Goal: Task Accomplishment & Management: Manage account settings

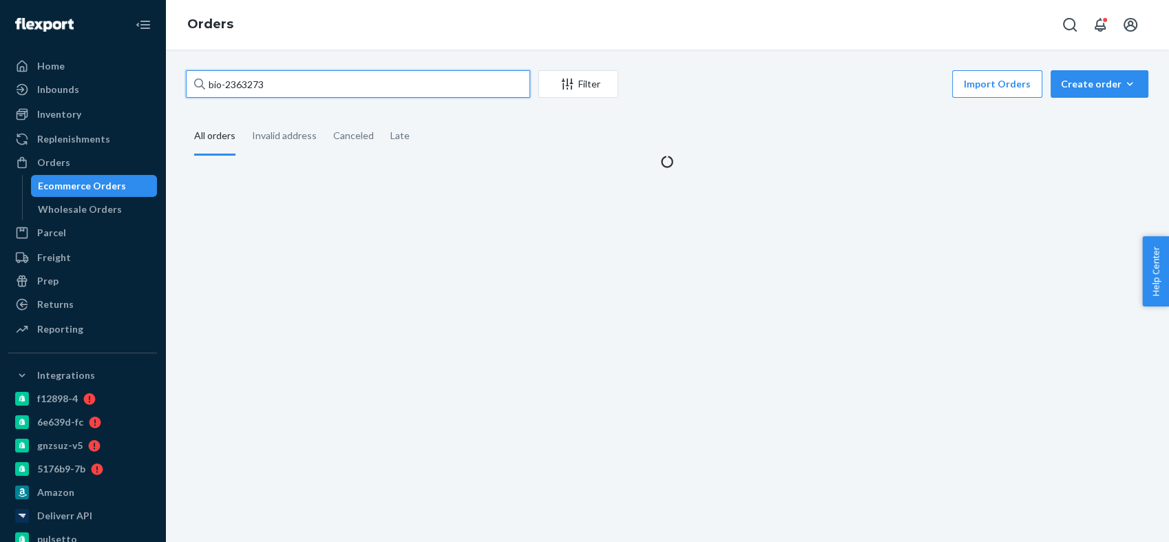
click at [260, 87] on input "bio-2363273" at bounding box center [358, 84] width 344 height 28
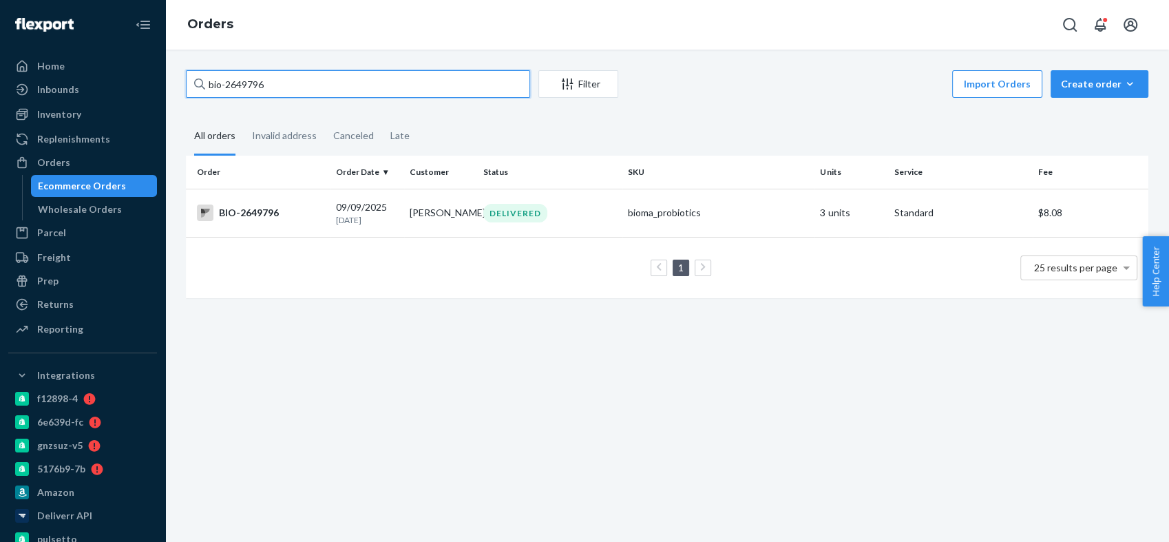
click at [250, 86] on input "bio-2649796" at bounding box center [358, 84] width 344 height 28
paste input "784785"
type input "bio-2784785"
click at [263, 209] on div "BIO-2784785" at bounding box center [261, 213] width 128 height 17
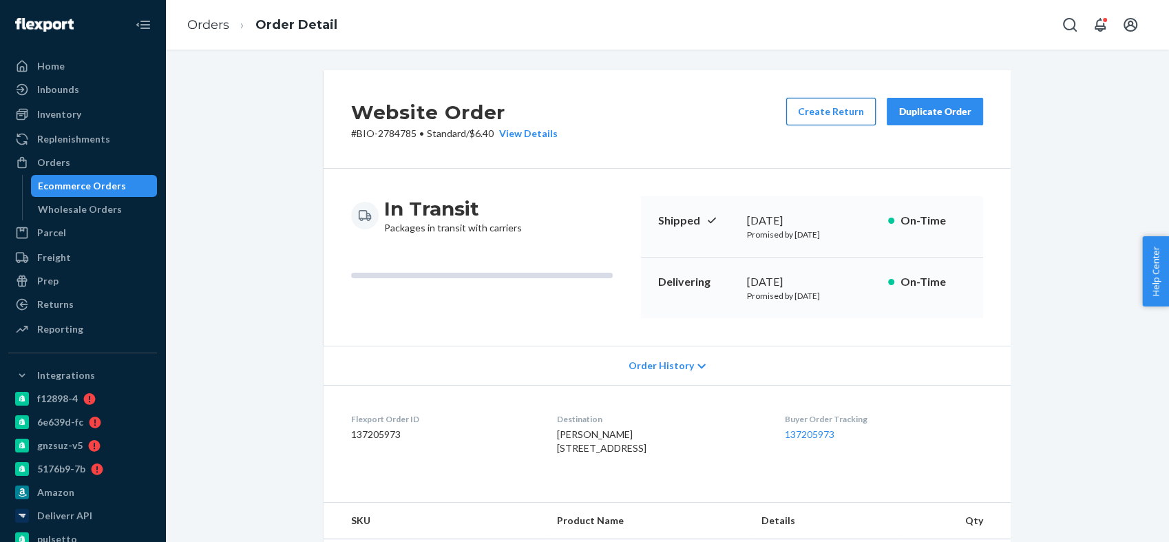
click at [815, 118] on button "Create Return" at bounding box center [831, 112] width 90 height 28
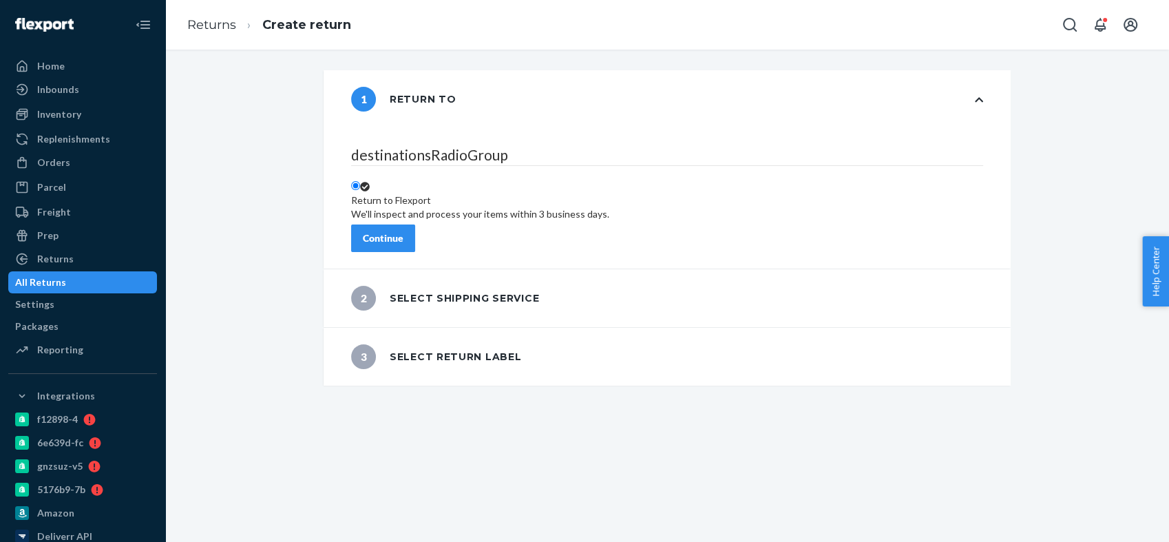
click at [415, 233] on button "Continue" at bounding box center [383, 239] width 64 height 28
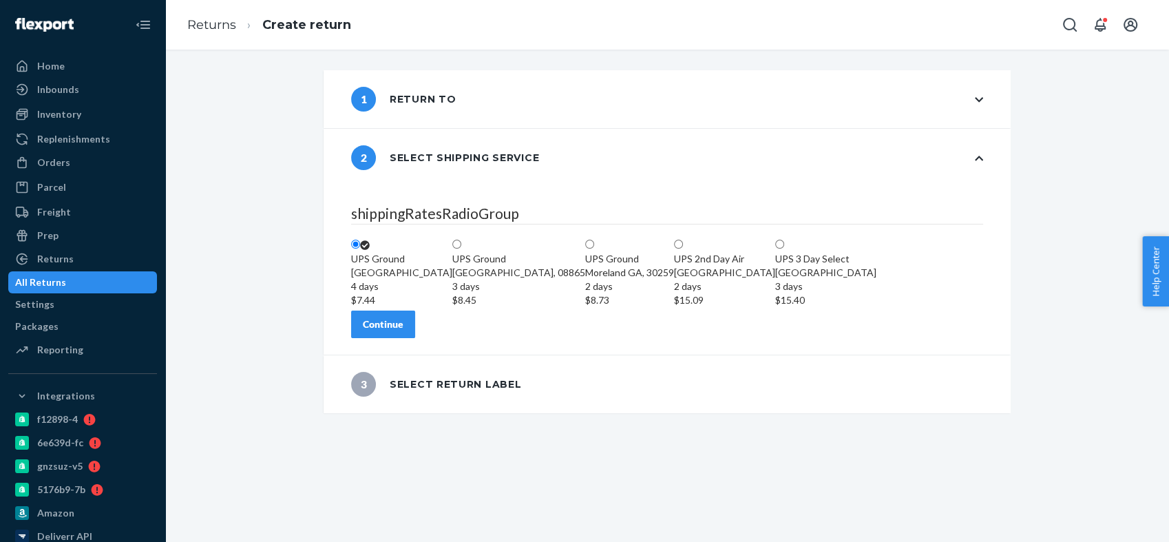
click at [404, 331] on div "Continue" at bounding box center [383, 324] width 41 height 14
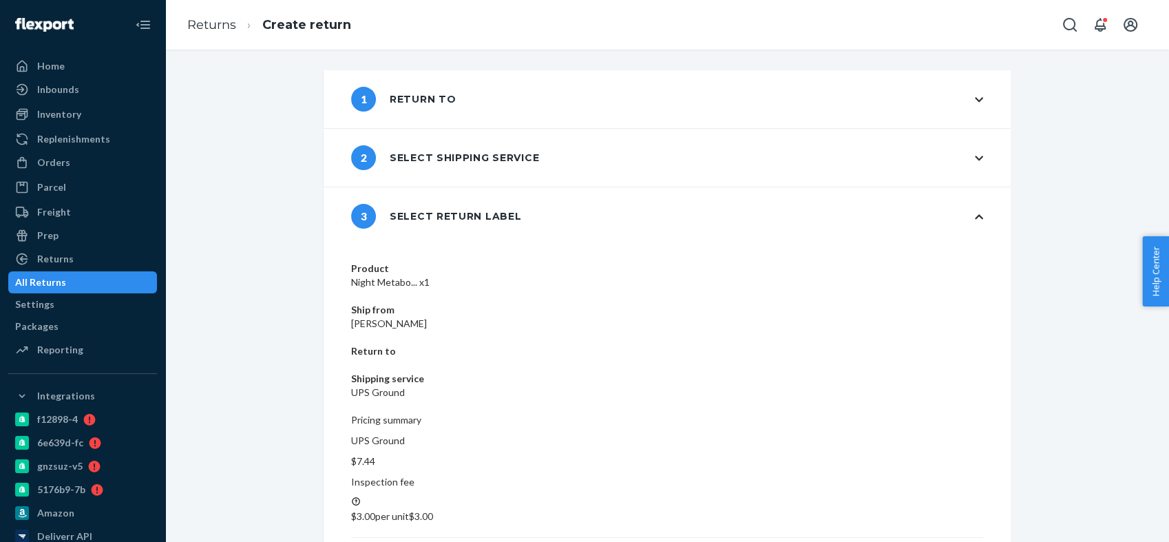
click at [537, 317] on dd "Katherine Vick" at bounding box center [667, 324] width 632 height 14
copy dd "Katherine Vick"
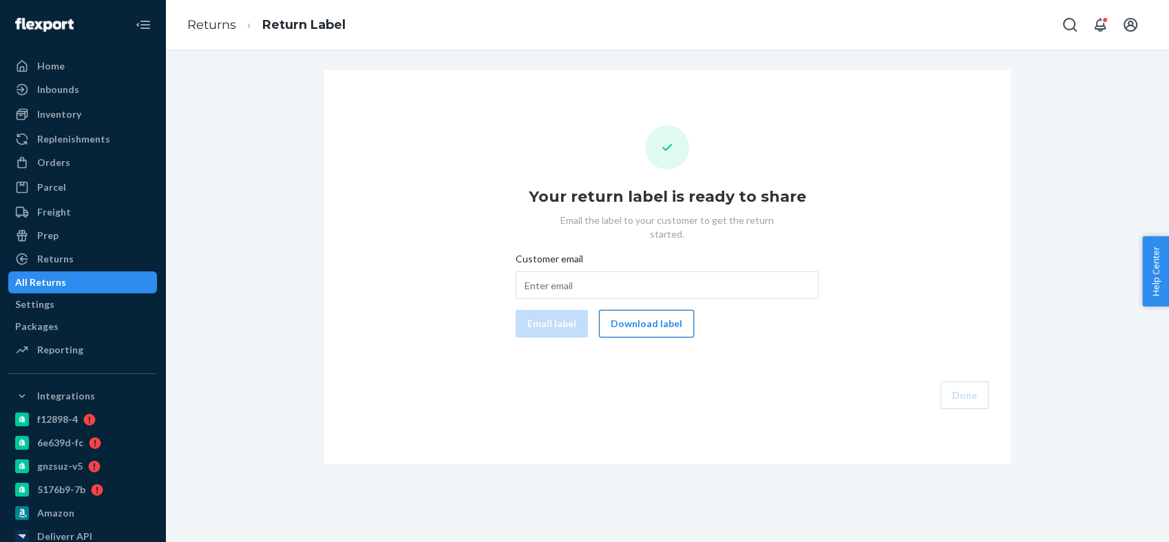
click at [677, 310] on button "Download label" at bounding box center [646, 324] width 95 height 28
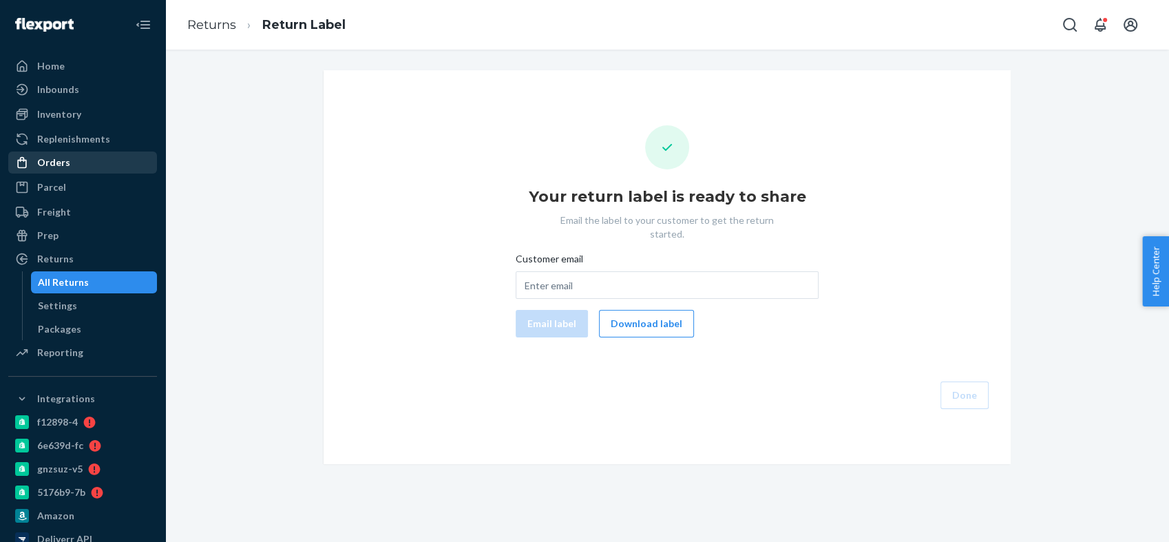
click at [87, 171] on div "Orders" at bounding box center [83, 162] width 146 height 19
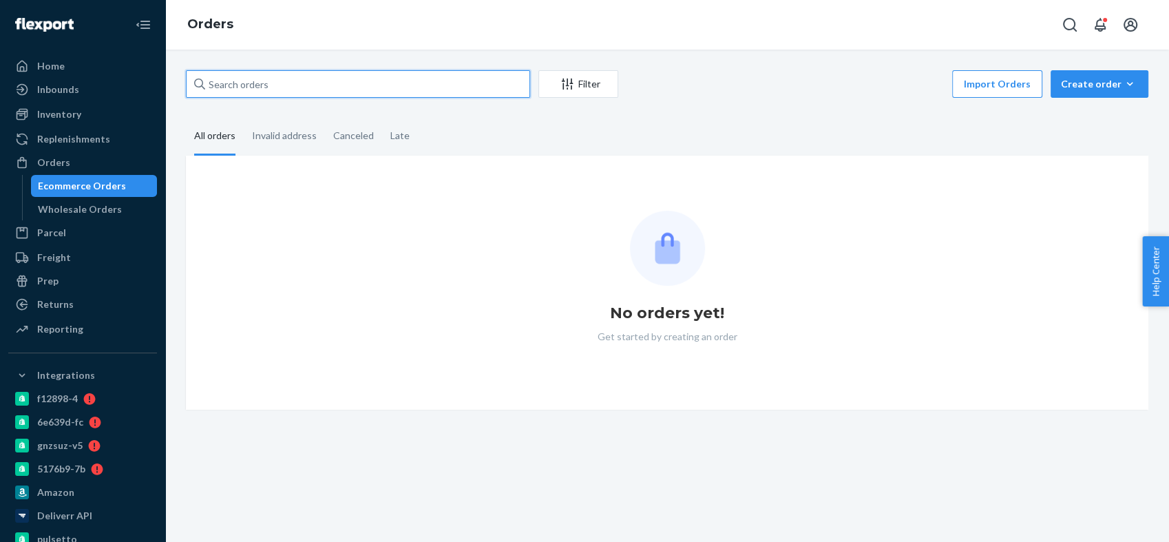
click at [256, 85] on input "text" at bounding box center [358, 84] width 344 height 28
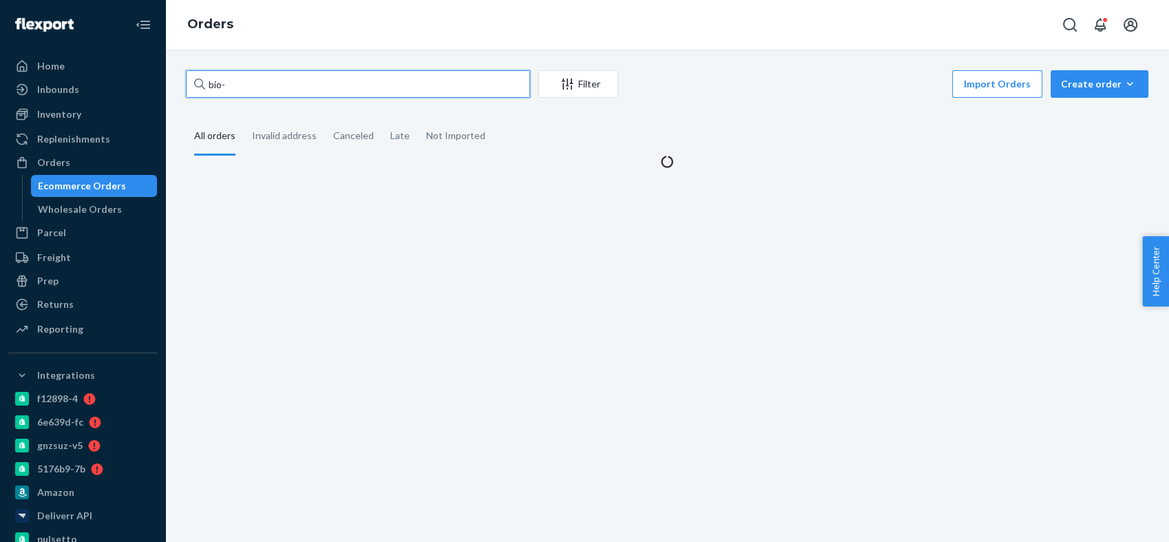
paste input "2633468"
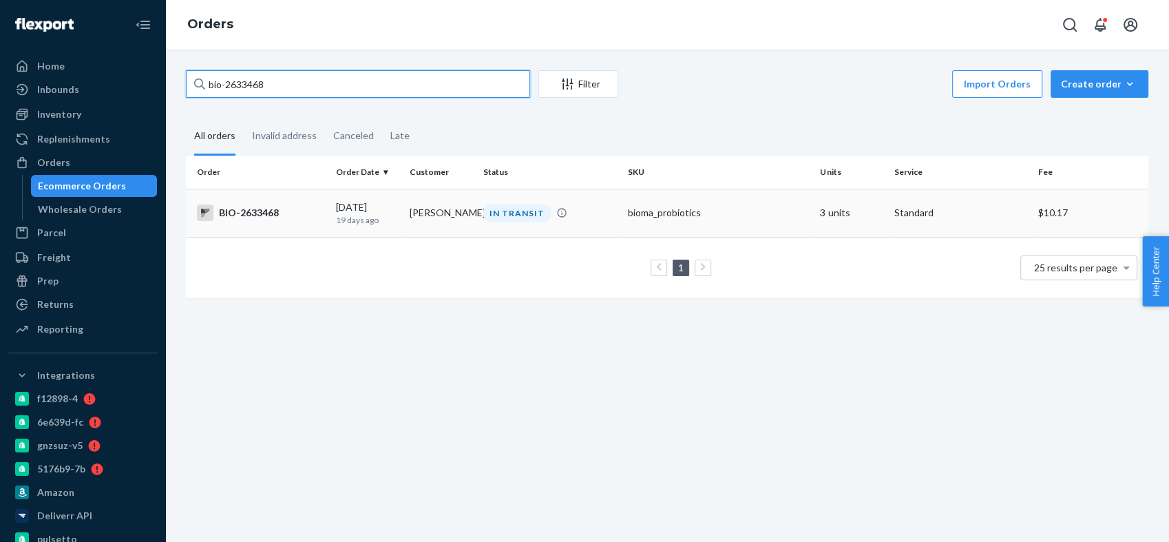
type input "bio-2633468"
click at [261, 211] on div "BIO-2633468" at bounding box center [261, 213] width 128 height 17
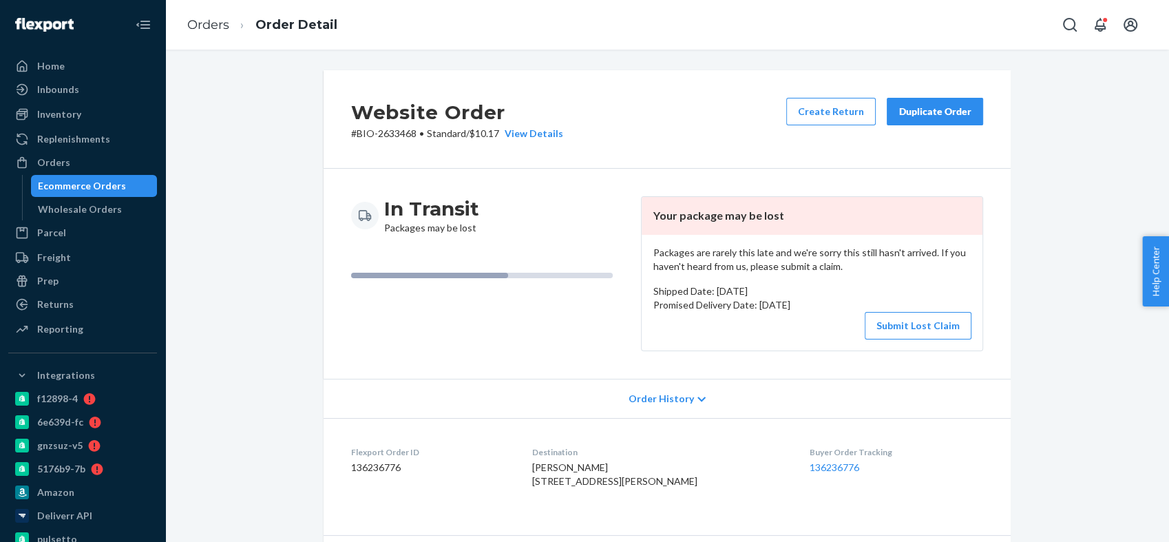
scroll to position [382, 0]
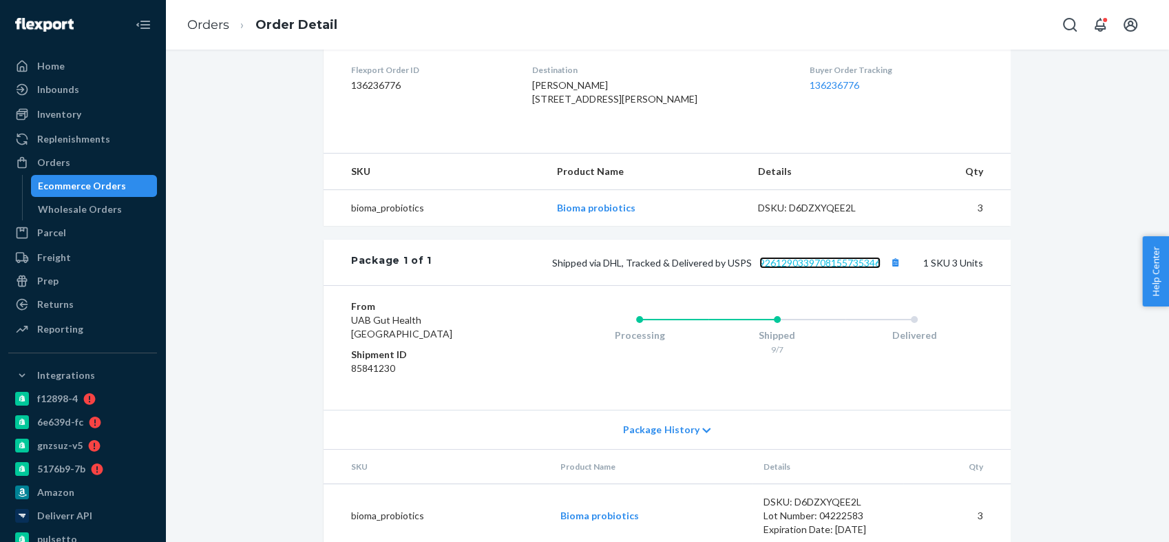
click at [802, 269] on link "9261290339708155735346" at bounding box center [820, 263] width 121 height 12
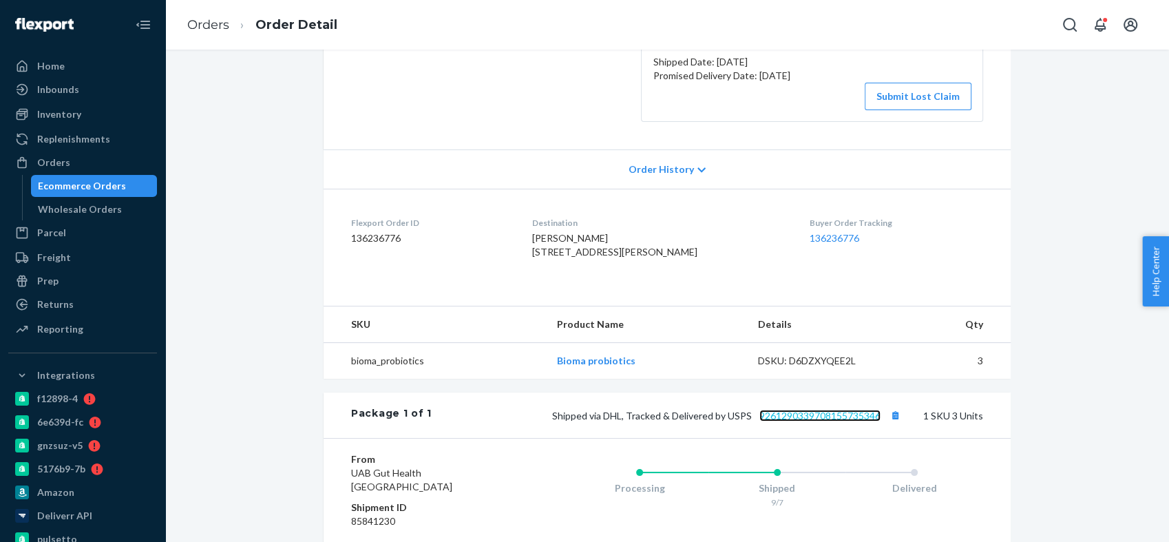
scroll to position [153, 0]
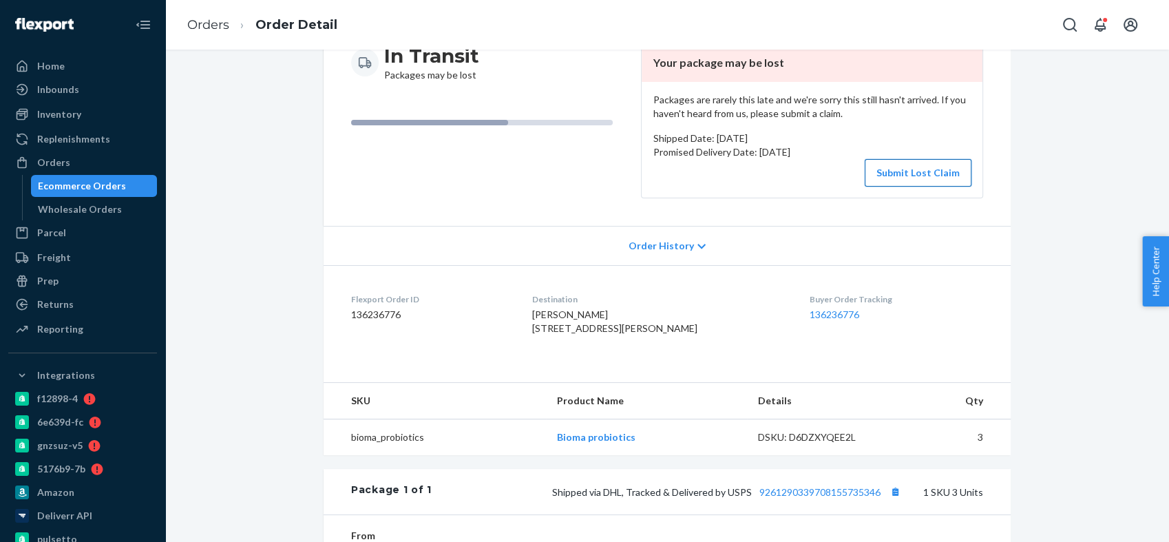
click at [881, 167] on button "Submit Lost Claim" at bounding box center [918, 173] width 107 height 28
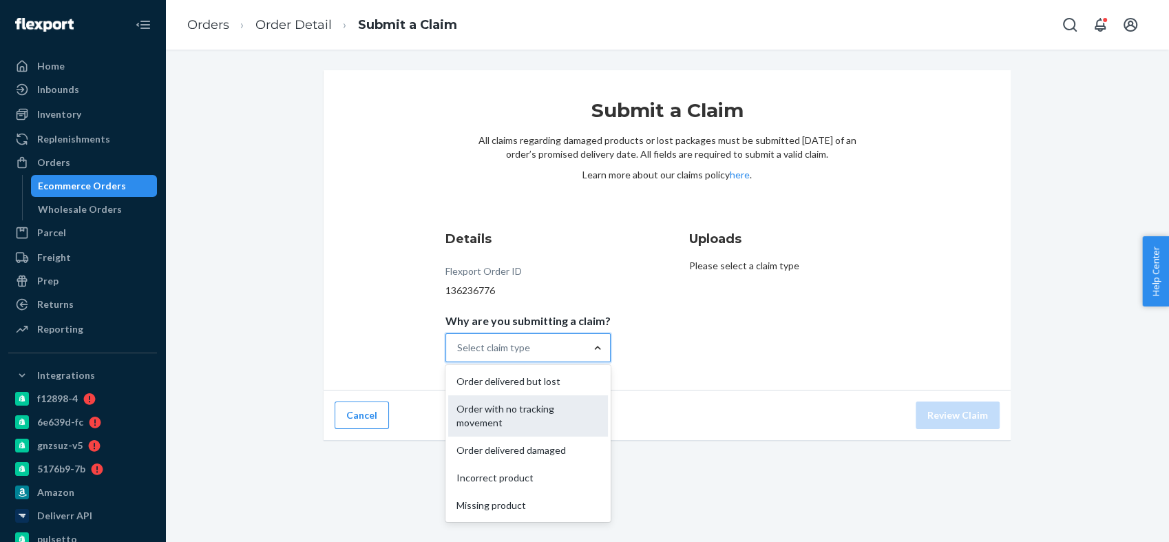
click at [543, 415] on div "Order with no tracking movement" at bounding box center [528, 415] width 160 height 41
click at [459, 355] on input "Why are you submitting a claim? option Order with no tracking movement focused,…" at bounding box center [457, 348] width 1 height 14
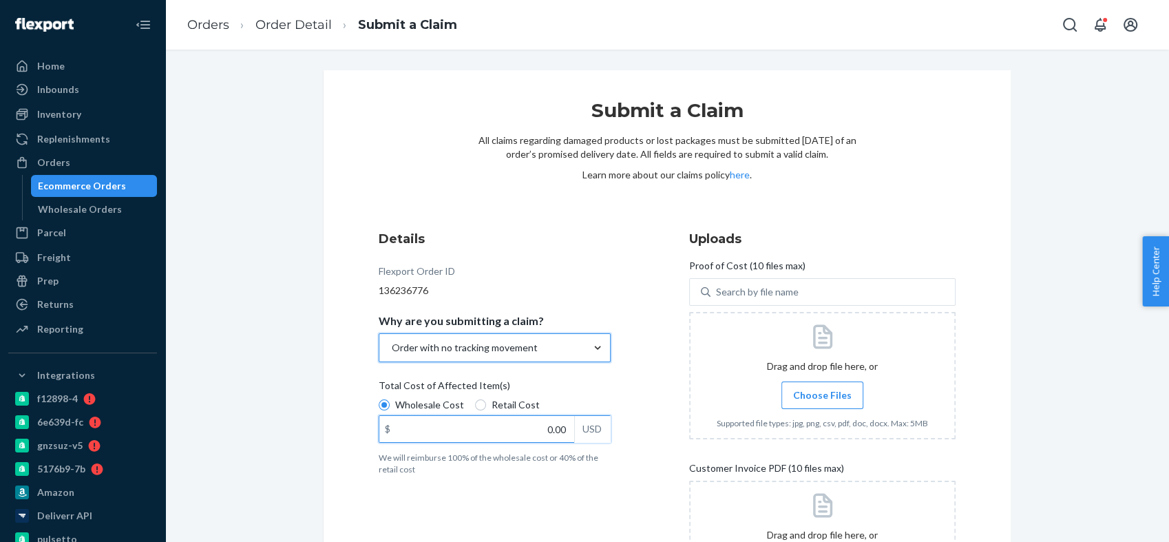
click at [549, 431] on input "0.00" at bounding box center [476, 429] width 195 height 26
type input "69.36"
click at [813, 390] on span "Choose Files" at bounding box center [822, 395] width 59 height 14
click at [822, 390] on input "Choose Files" at bounding box center [822, 395] width 1 height 15
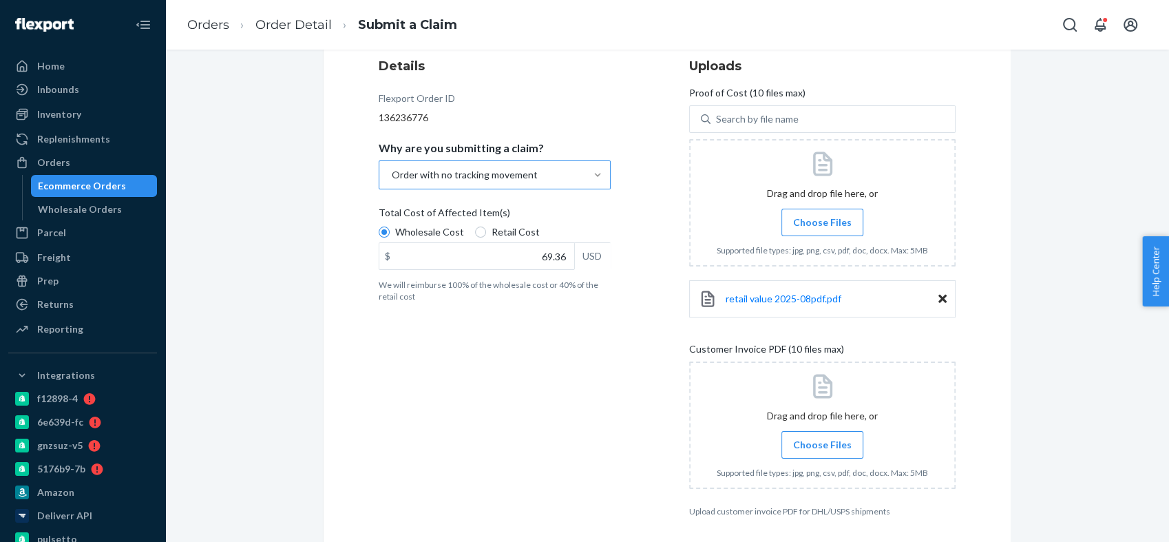
scroll to position [226, 0]
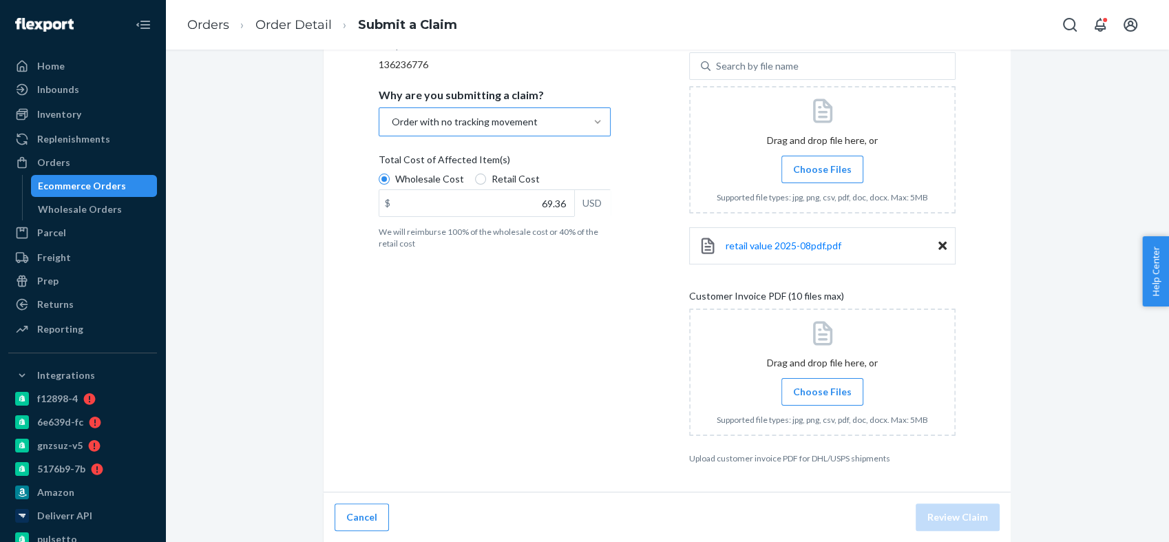
click at [831, 397] on span "Choose Files" at bounding box center [822, 392] width 59 height 14
click at [823, 397] on input "Choose Files" at bounding box center [822, 391] width 1 height 15
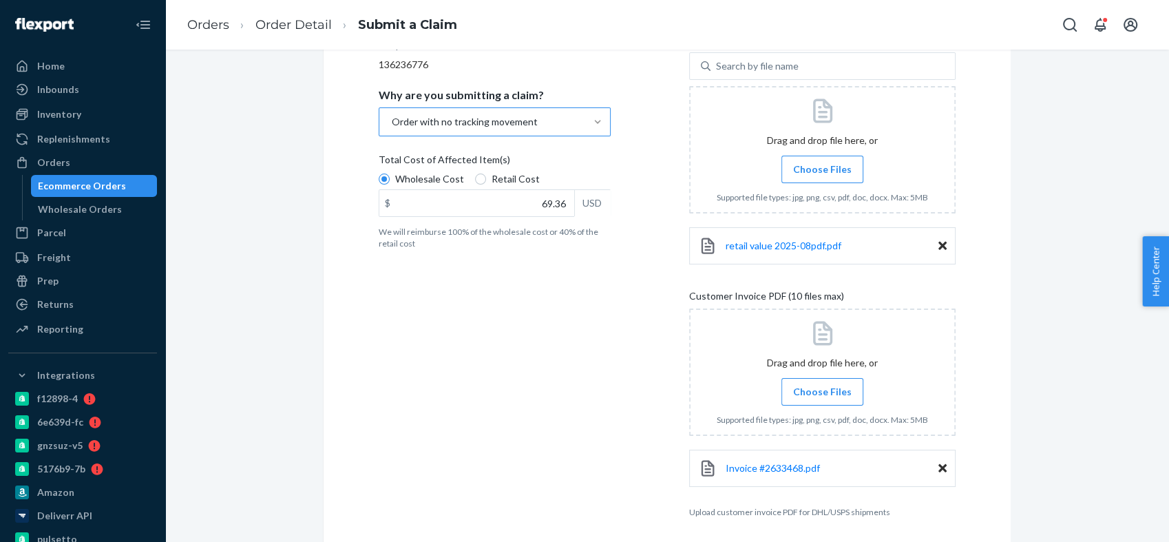
scroll to position [280, 0]
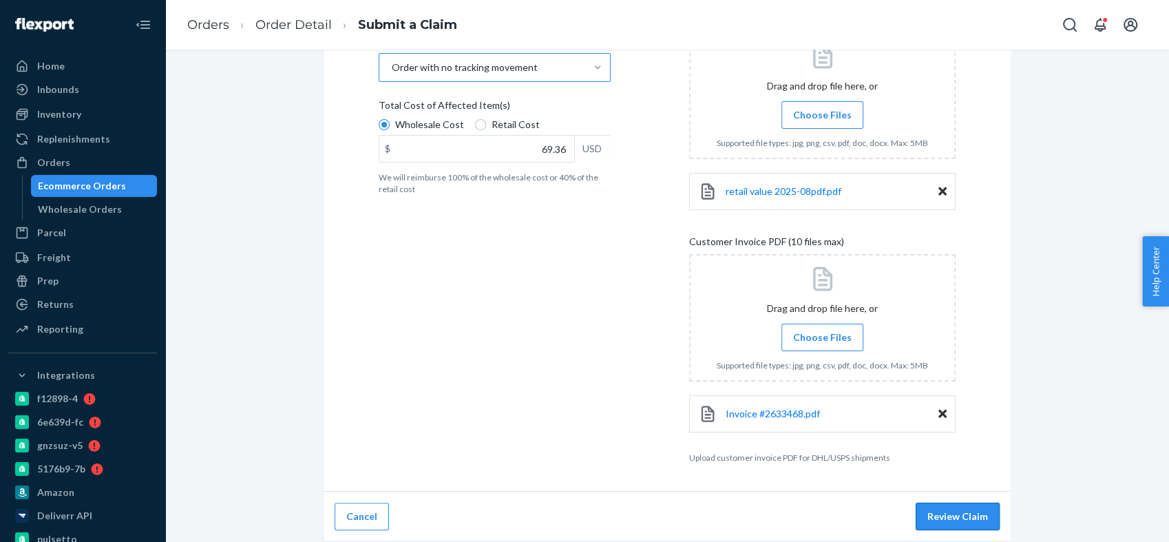
click at [957, 516] on button "Review Claim" at bounding box center [958, 517] width 84 height 28
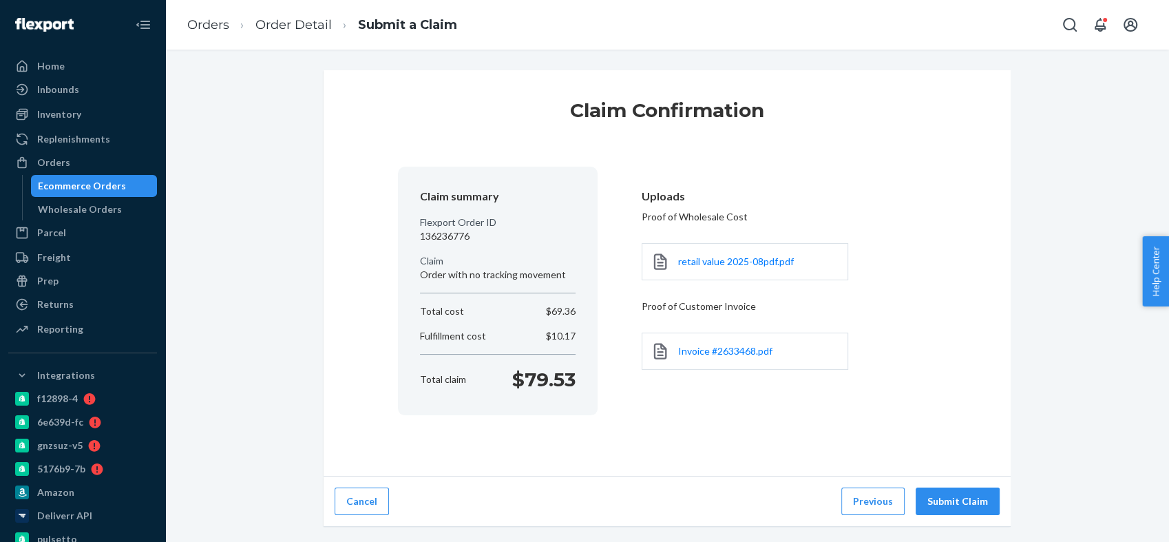
scroll to position [0, 0]
click at [986, 497] on button "Submit Claim" at bounding box center [958, 502] width 84 height 28
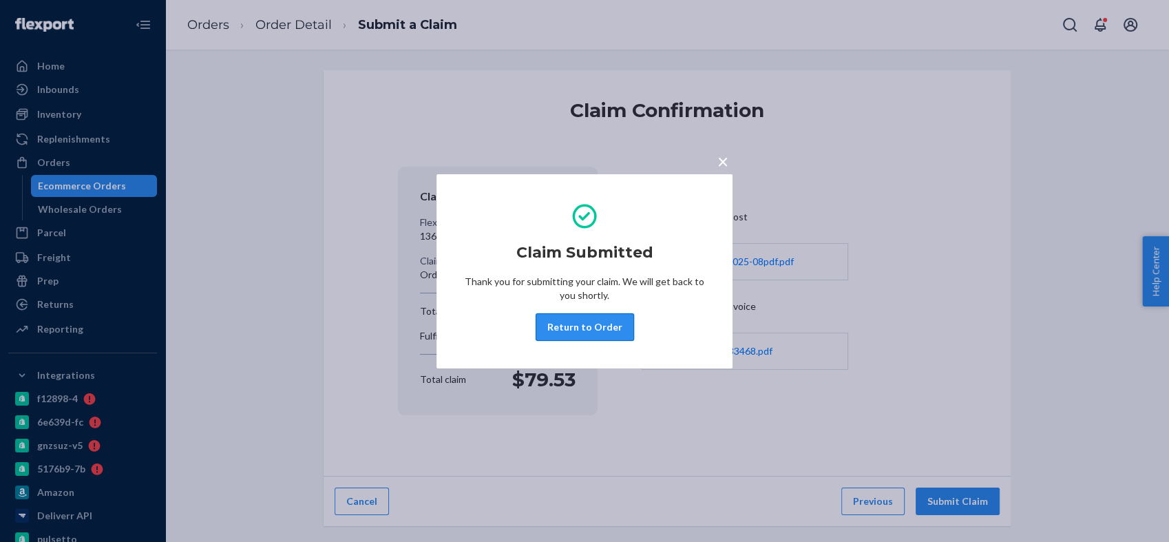
click at [617, 326] on button "Return to Order" at bounding box center [585, 327] width 98 height 28
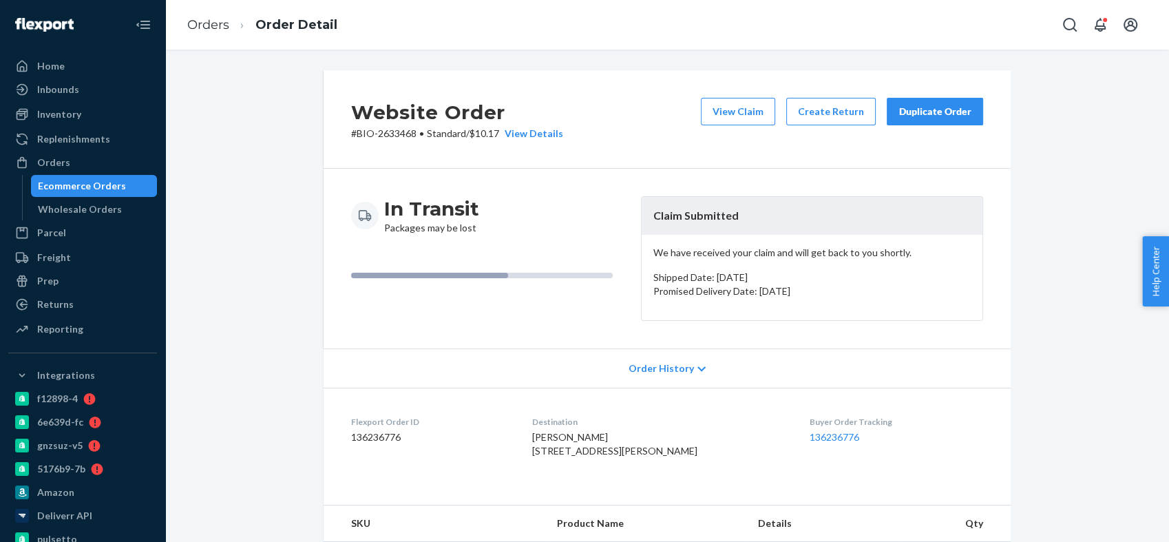
scroll to position [382, 0]
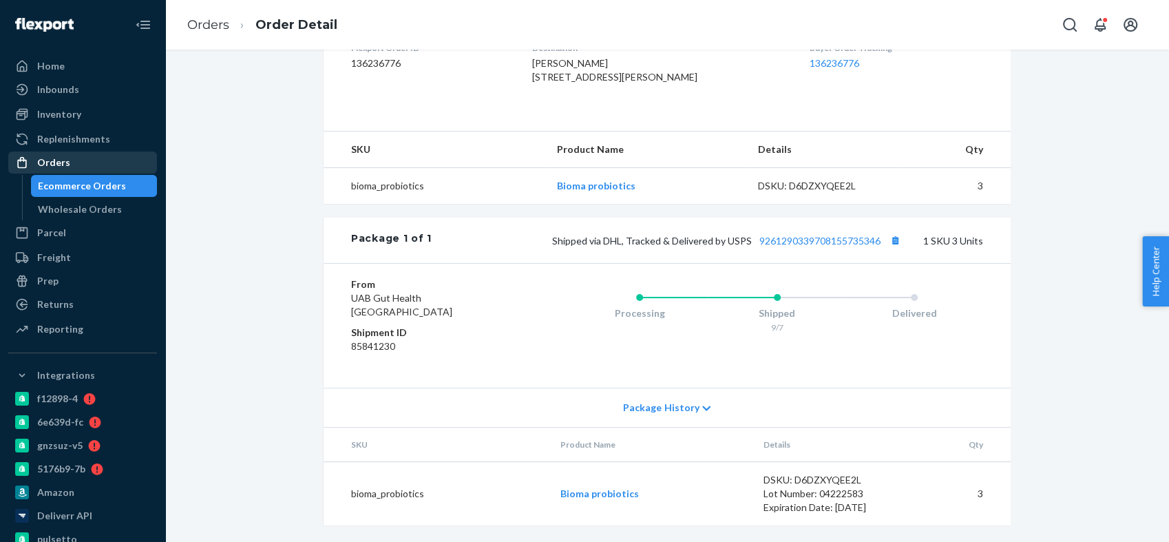
click at [62, 158] on div "Orders" at bounding box center [53, 163] width 33 height 14
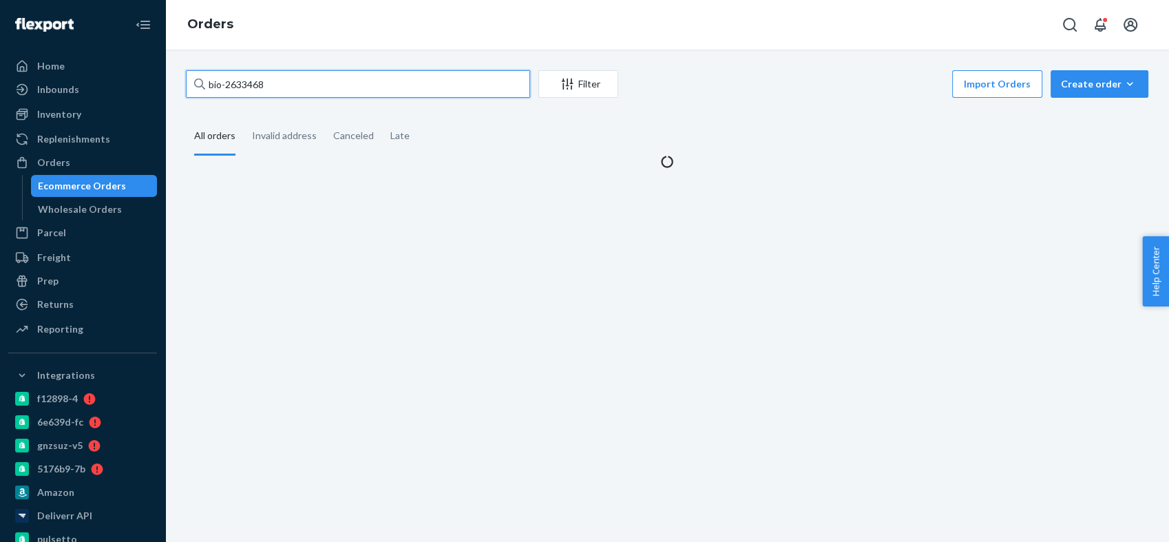
click at [258, 86] on input "bio-2633468" at bounding box center [358, 84] width 344 height 28
click at [258, 85] on input "bio-2633468" at bounding box center [358, 84] width 344 height 28
paste input "70557"
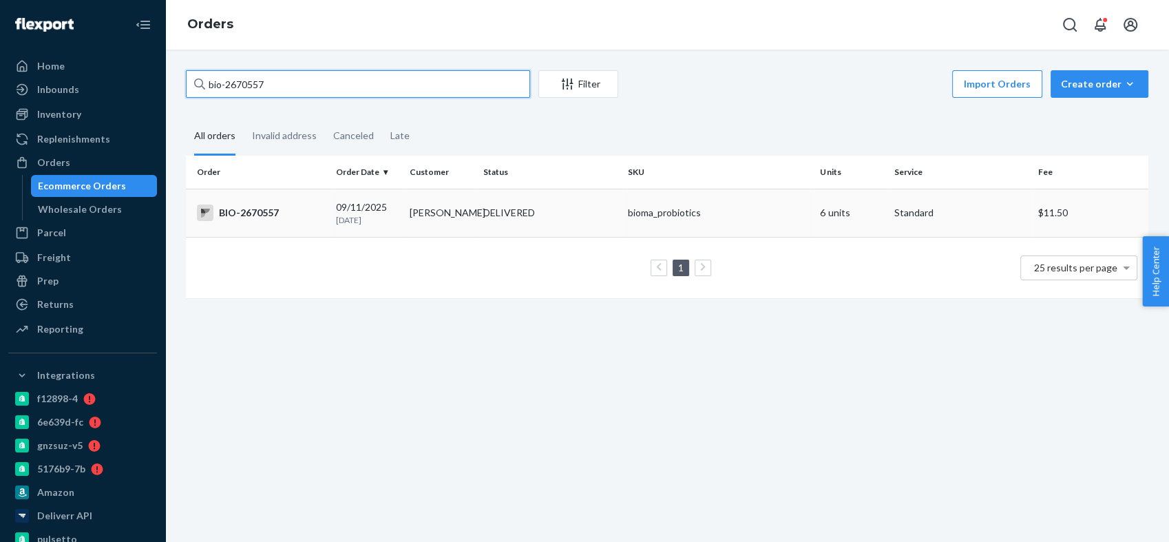
type input "bio-2670557"
click at [255, 211] on div "BIO-2670557" at bounding box center [261, 213] width 128 height 17
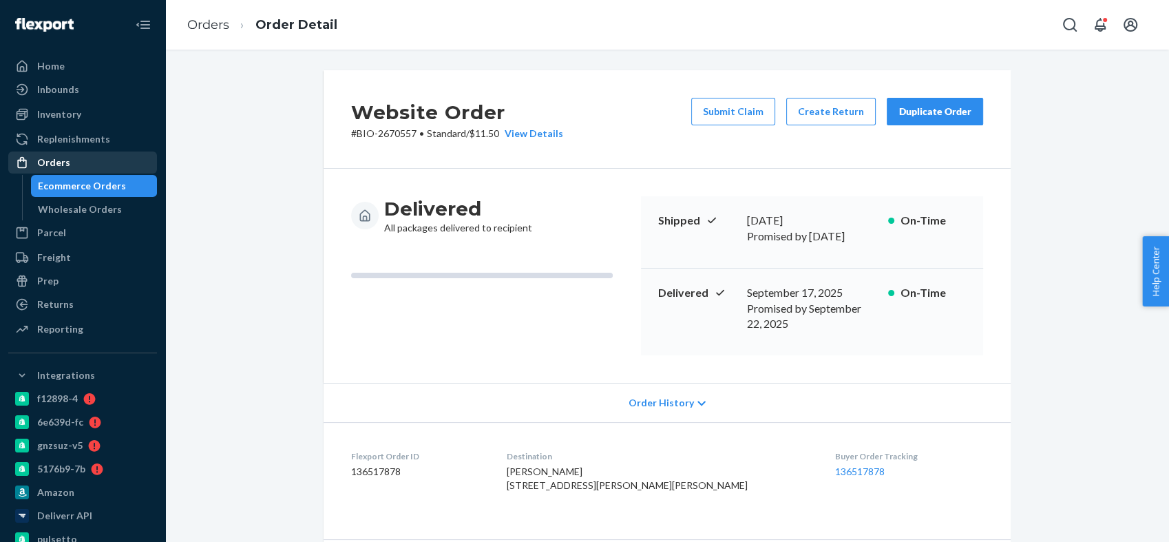
click at [75, 165] on div "Orders" at bounding box center [83, 162] width 146 height 19
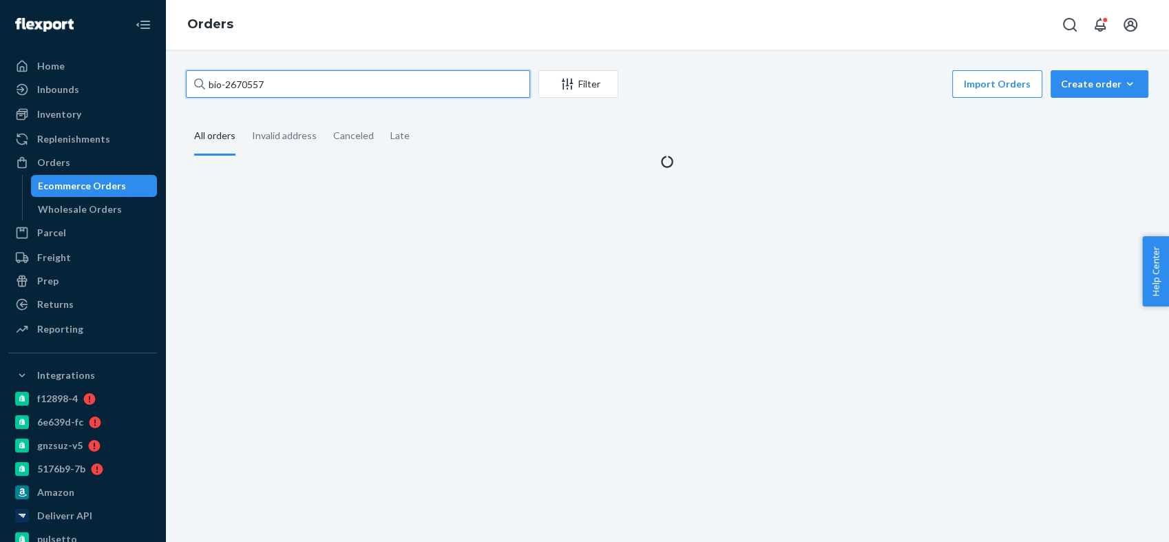
click at [242, 87] on input "bio-2670557" at bounding box center [358, 84] width 344 height 28
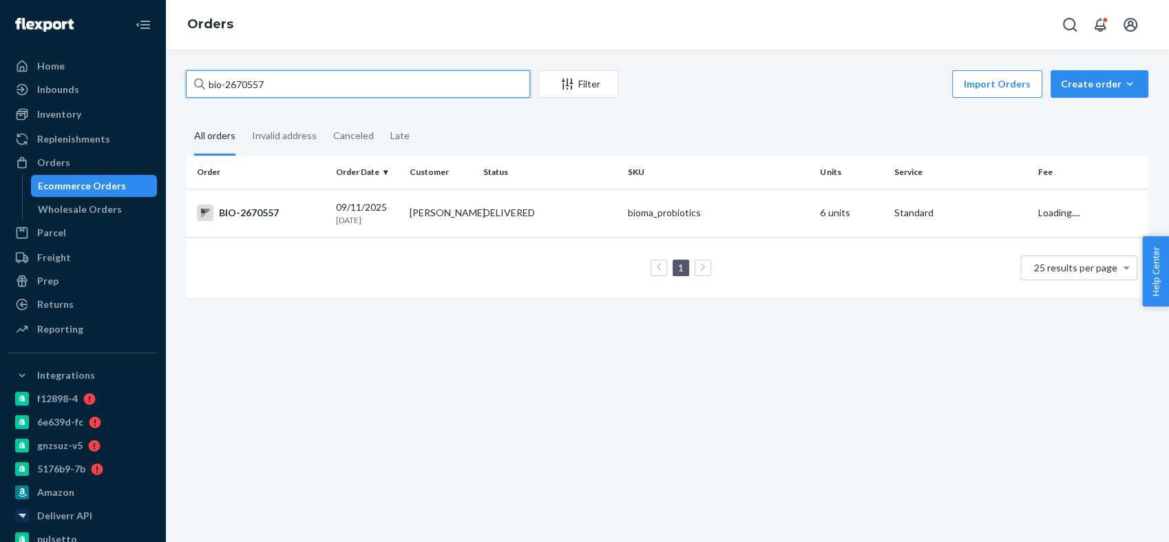
click at [242, 87] on input "bio-2670557" at bounding box center [358, 84] width 344 height 28
paste input "778513"
click at [250, 78] on input "bio-2778513" at bounding box center [358, 84] width 344 height 28
paste input "83030"
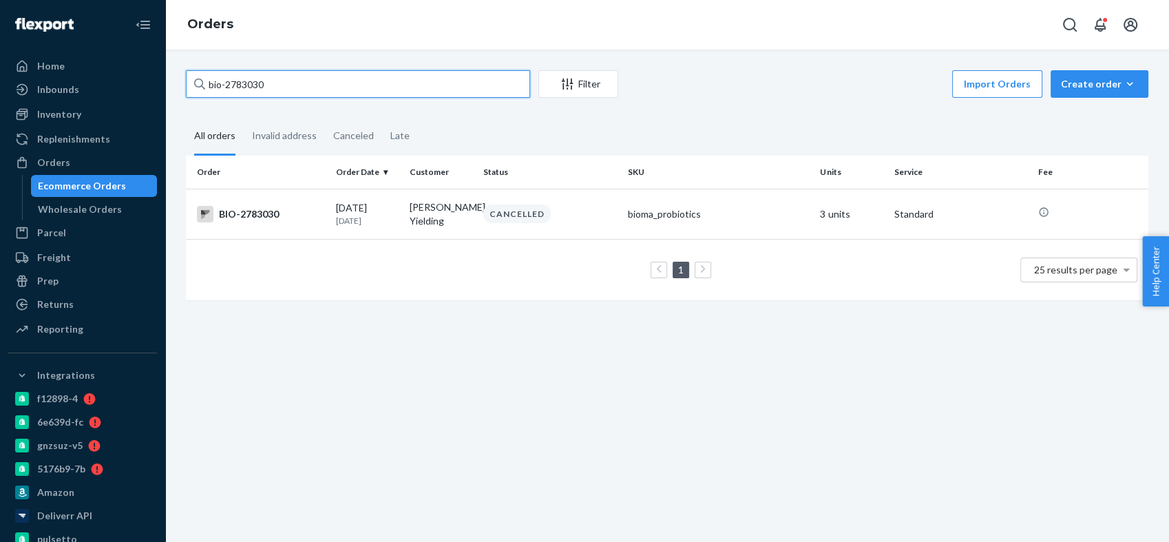
type input "bio-2783030"
click at [238, 211] on div "BIO-2783030" at bounding box center [261, 214] width 128 height 17
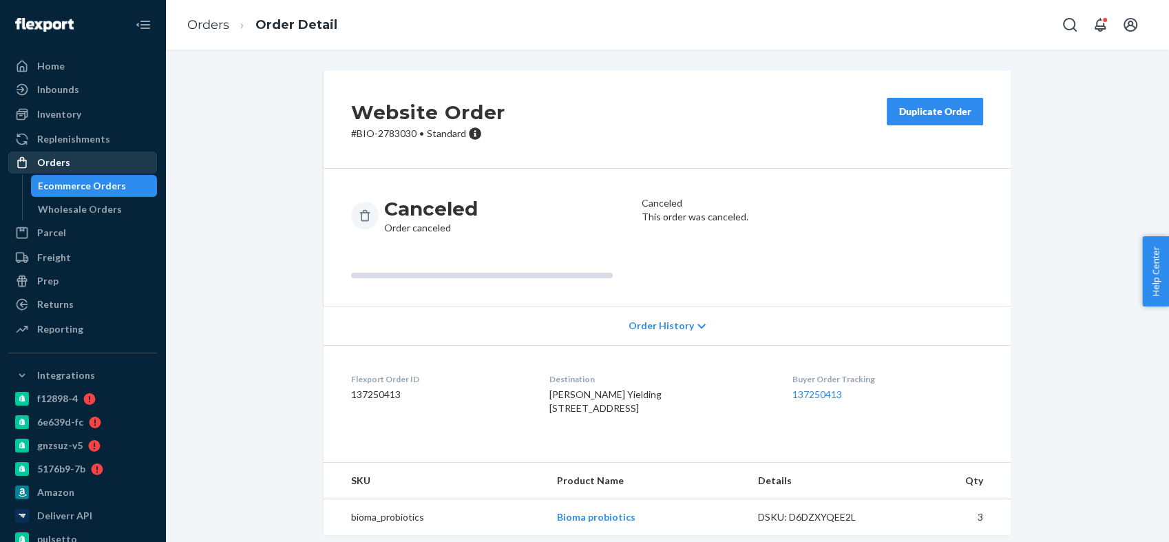
click at [96, 168] on div "Orders" at bounding box center [83, 162] width 146 height 19
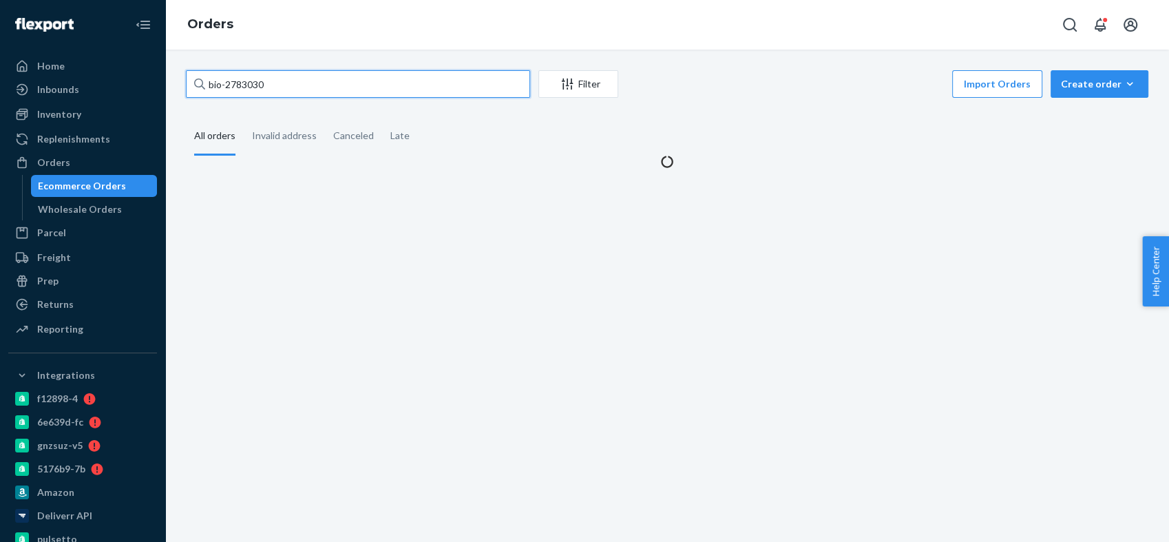
click at [241, 89] on input "bio-2783030" at bounding box center [358, 84] width 344 height 28
click at [241, 88] on input "bio-2783030" at bounding box center [358, 84] width 344 height 28
paste input "57128"
type input "bio-2757128"
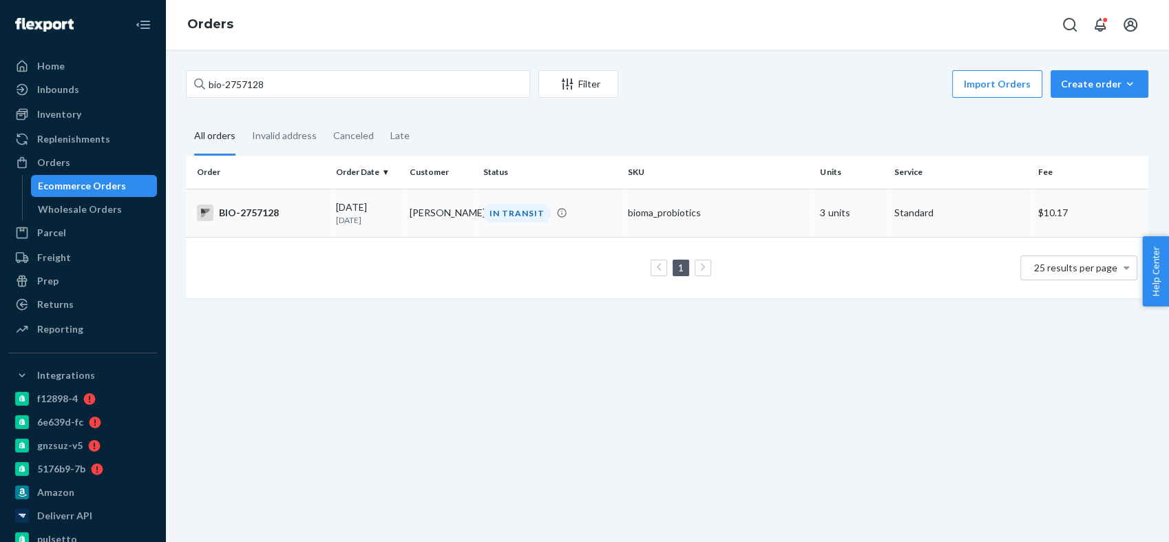
click at [255, 210] on div "BIO-2757128" at bounding box center [261, 213] width 128 height 17
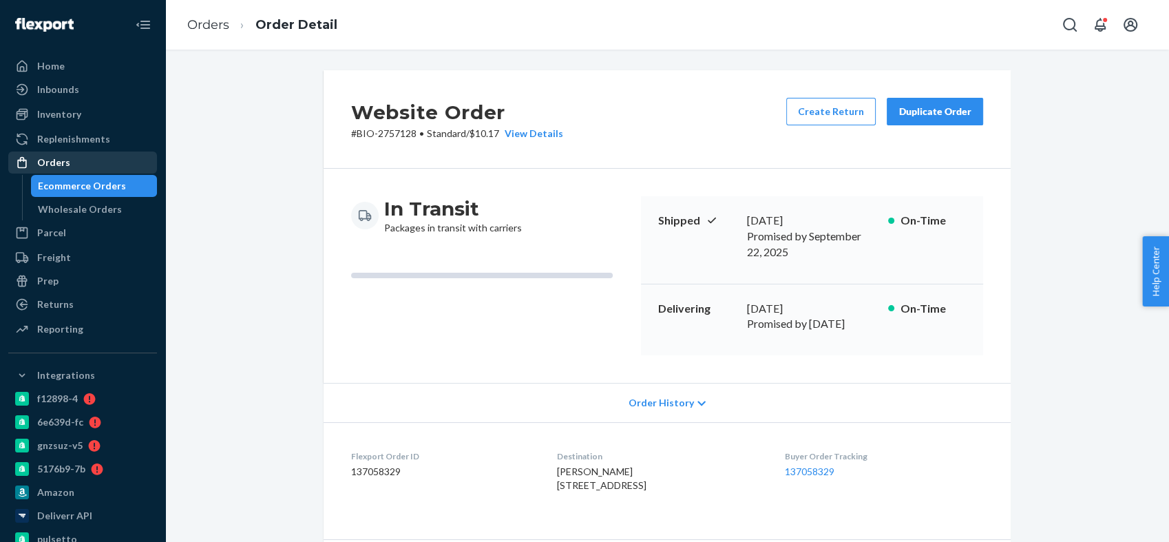
click at [83, 171] on div "Orders" at bounding box center [83, 162] width 146 height 19
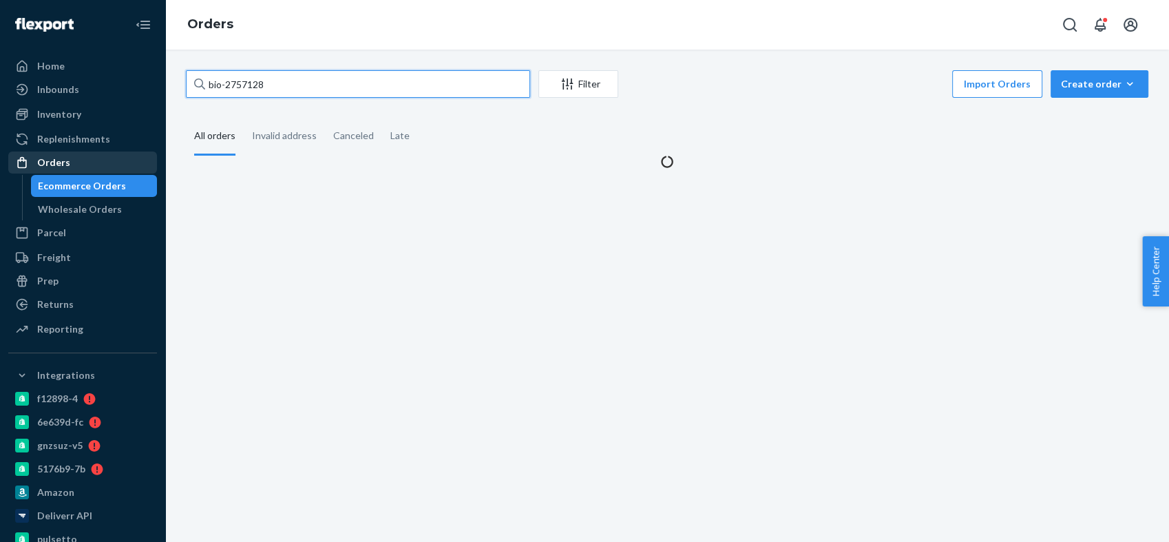
click at [246, 84] on input "bio-2757128" at bounding box center [358, 84] width 344 height 28
paste input "62443"
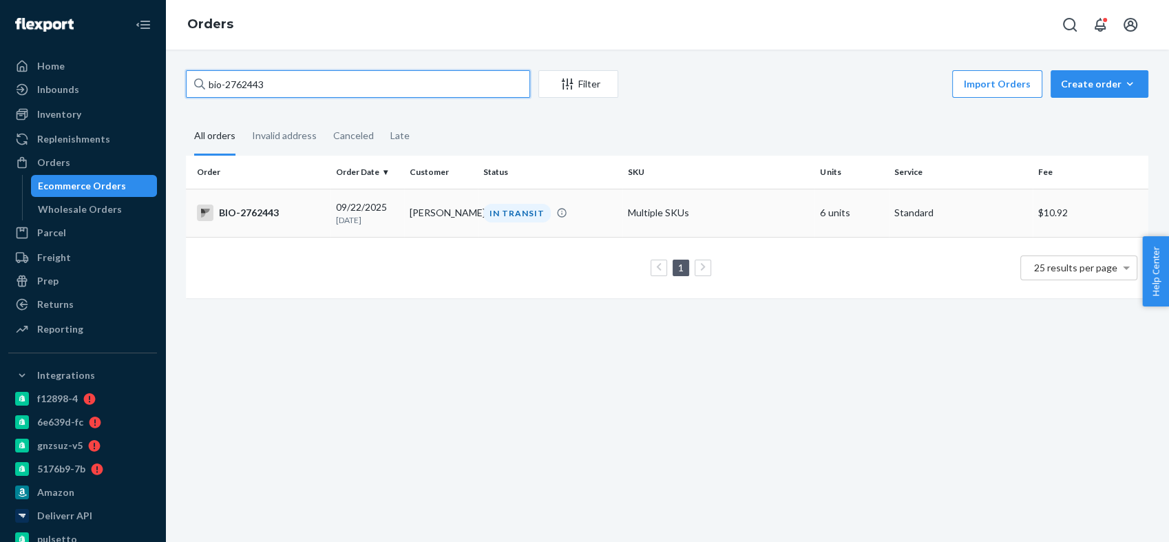
type input "bio-2762443"
click at [253, 210] on div "BIO-2762443" at bounding box center [261, 213] width 128 height 17
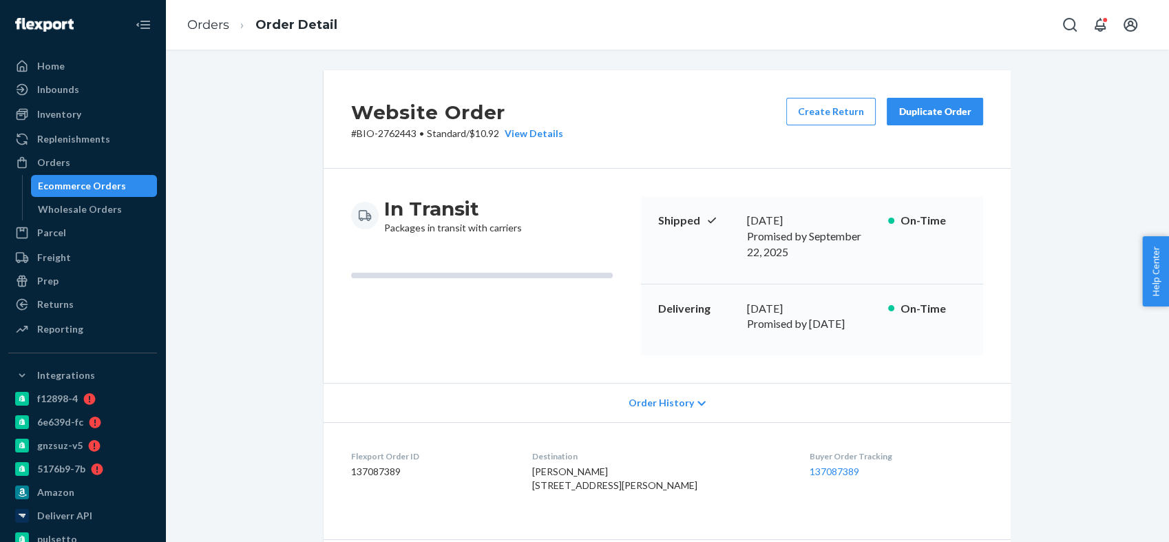
click at [551, 466] on span "[PERSON_NAME] [STREET_ADDRESS][PERSON_NAME]" at bounding box center [614, 478] width 165 height 25
copy span "[PERSON_NAME]"
drag, startPoint x: 143, startPoint y: 19, endPoint x: 1063, endPoint y: 122, distance: 926.5
click at [70, 160] on div "Orders" at bounding box center [83, 162] width 146 height 19
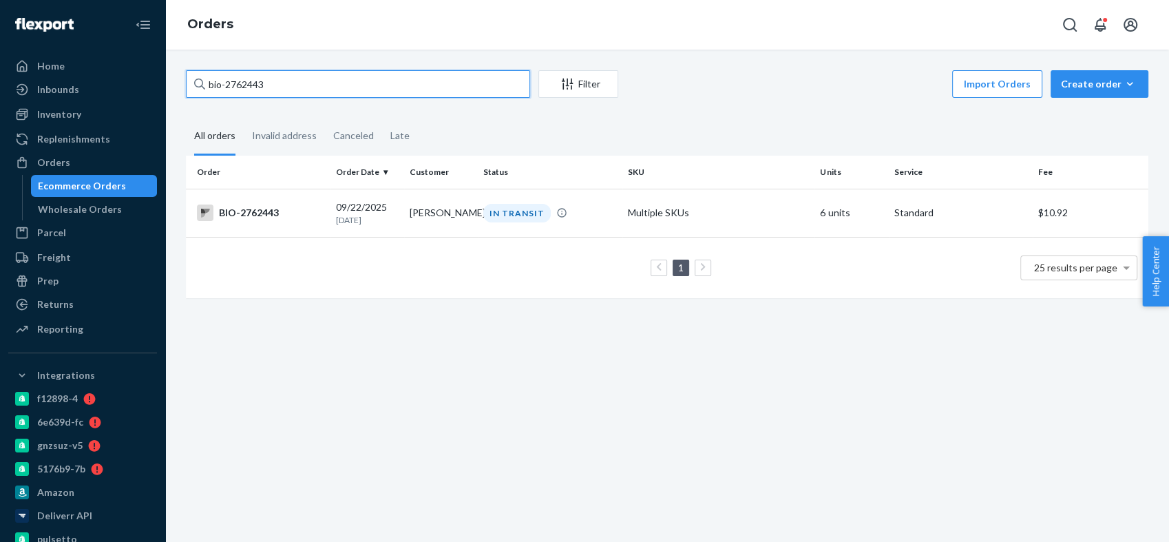
click at [240, 77] on input "bio-2762443" at bounding box center [358, 84] width 344 height 28
paste input "1413014"
type input "bio-1413014"
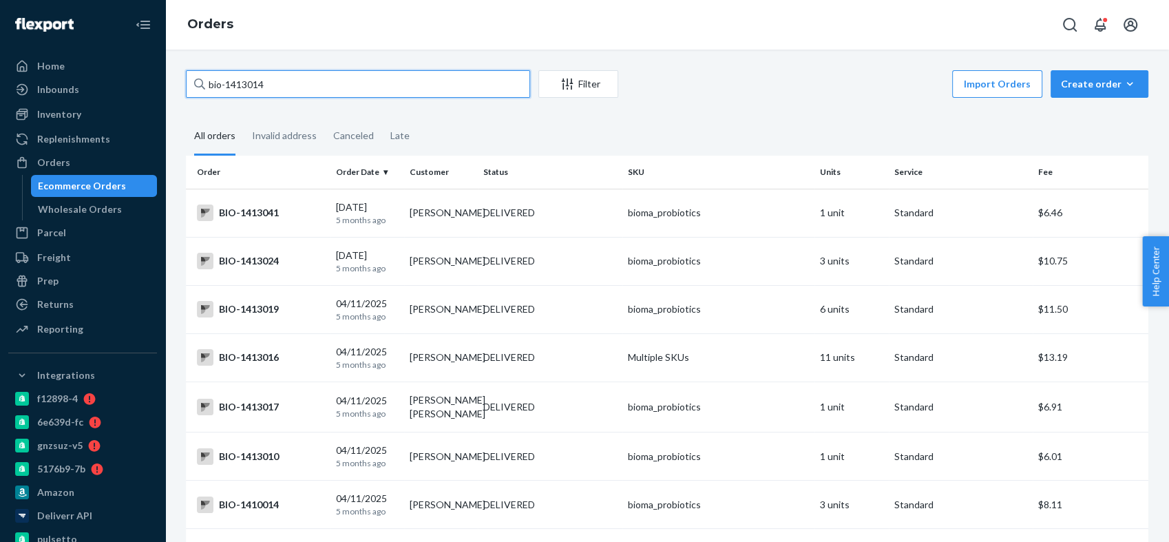
drag, startPoint x: 263, startPoint y: 82, endPoint x: 158, endPoint y: 75, distance: 104.9
click at [158, 75] on div "Home Inbounds Shipping Plans Problems Inventory Products Branded Packaging Repl…" at bounding box center [584, 271] width 1169 height 542
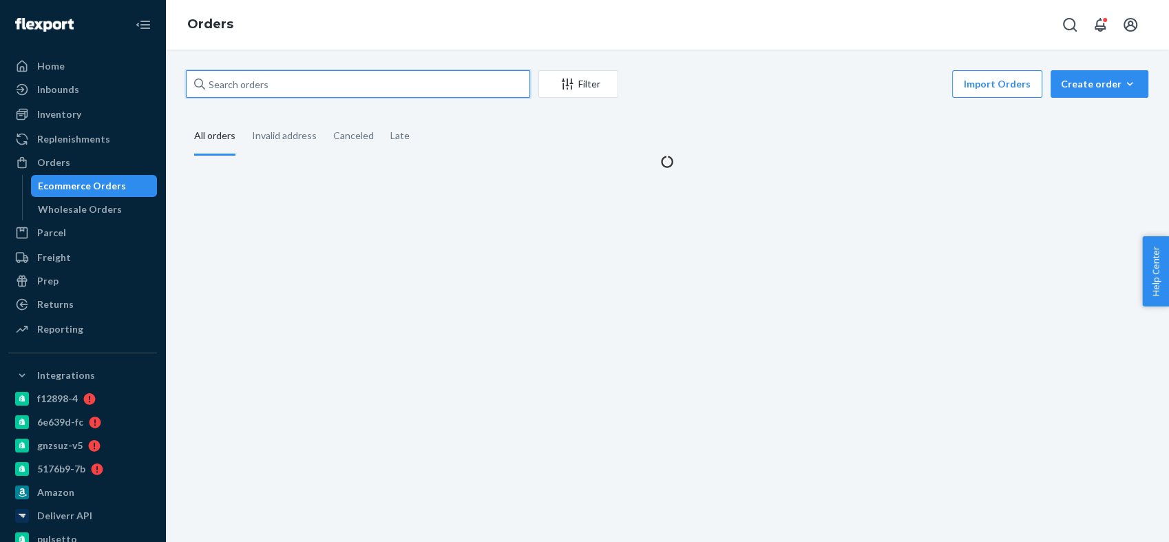
paste input "bio-1413014"
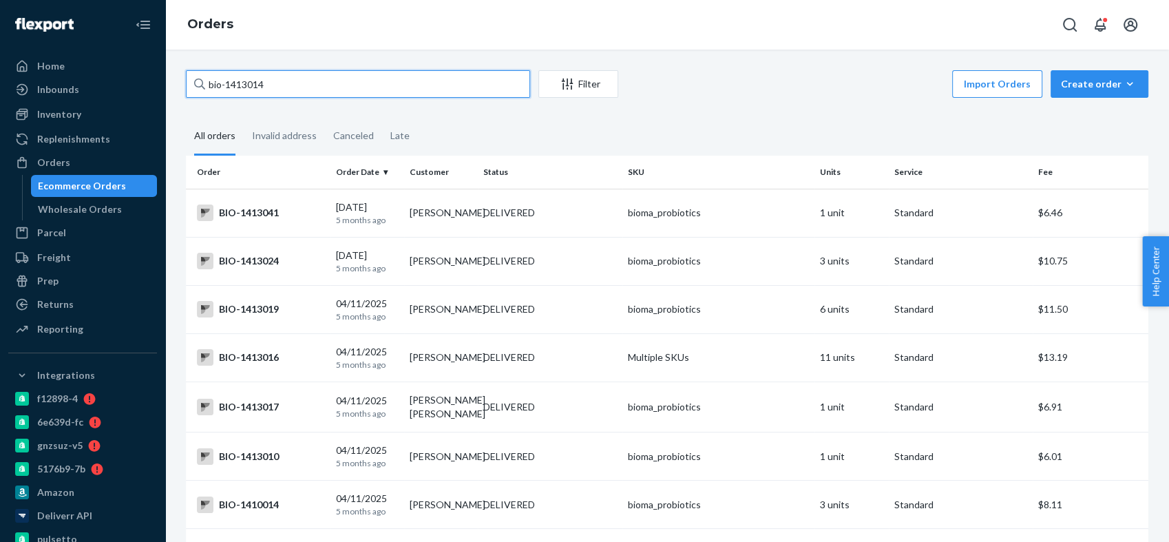
click at [246, 89] on input "bio-1413014" at bounding box center [358, 84] width 344 height 28
paste input "2735878"
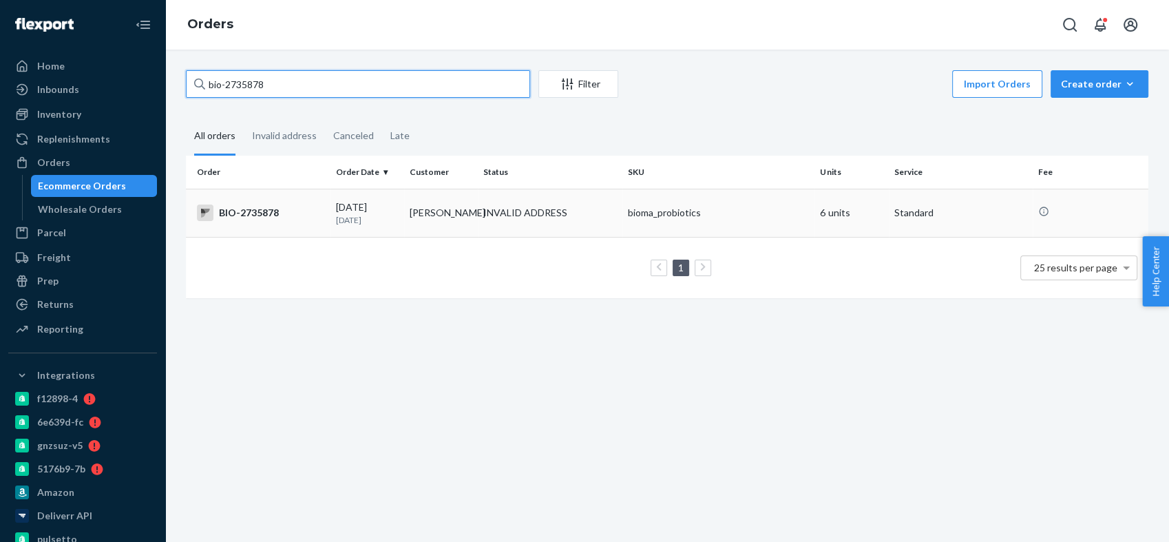
type input "bio-2735878"
click at [257, 214] on div "BIO-2735878" at bounding box center [261, 213] width 128 height 17
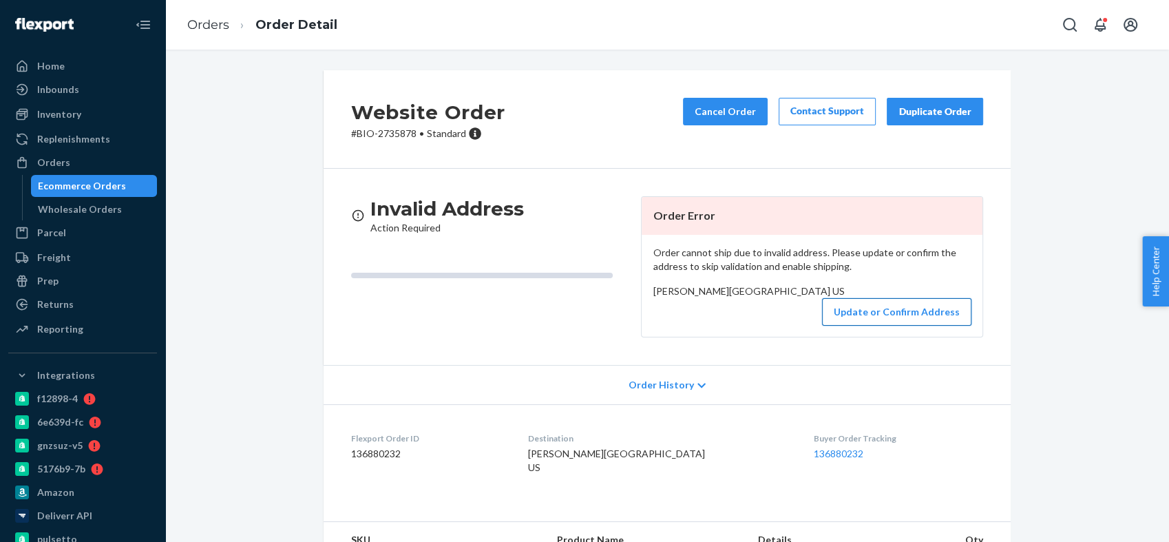
click at [879, 326] on button "Update or Confirm Address" at bounding box center [896, 312] width 149 height 28
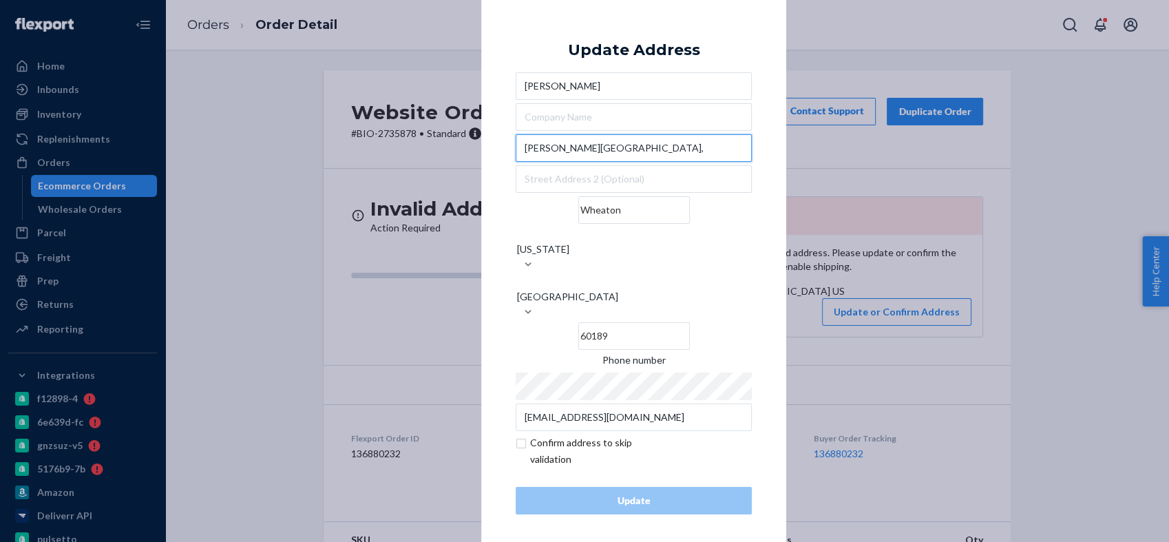
drag, startPoint x: 624, startPoint y: 182, endPoint x: 490, endPoint y: 191, distance: 133.9
click at [490, 191] on div "× Update Address [PERSON_NAME][GEOGRAPHIC_DATA][US_STATE] Phone number [EMAIL_A…" at bounding box center [633, 270] width 305 height 555
paste input "26W337 [PERSON_NAME]"
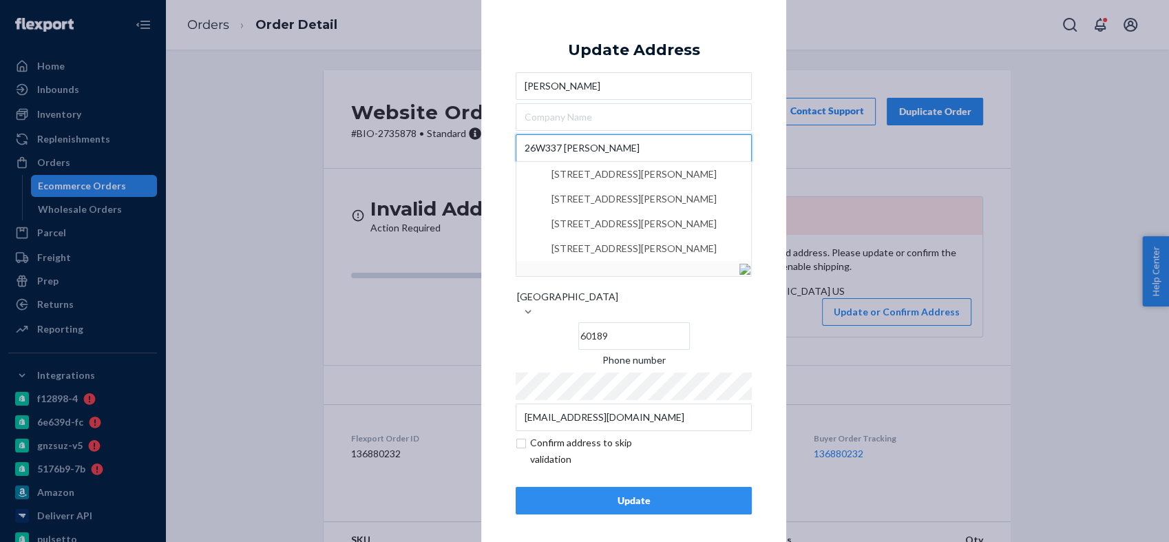
type input "26W337 [PERSON_NAME]"
click at [490, 171] on div "× Update Address [PERSON_NAME] [GEOGRAPHIC_DATA][PERSON_NAME][STREET_ADDRESS][P…" at bounding box center [633, 270] width 305 height 555
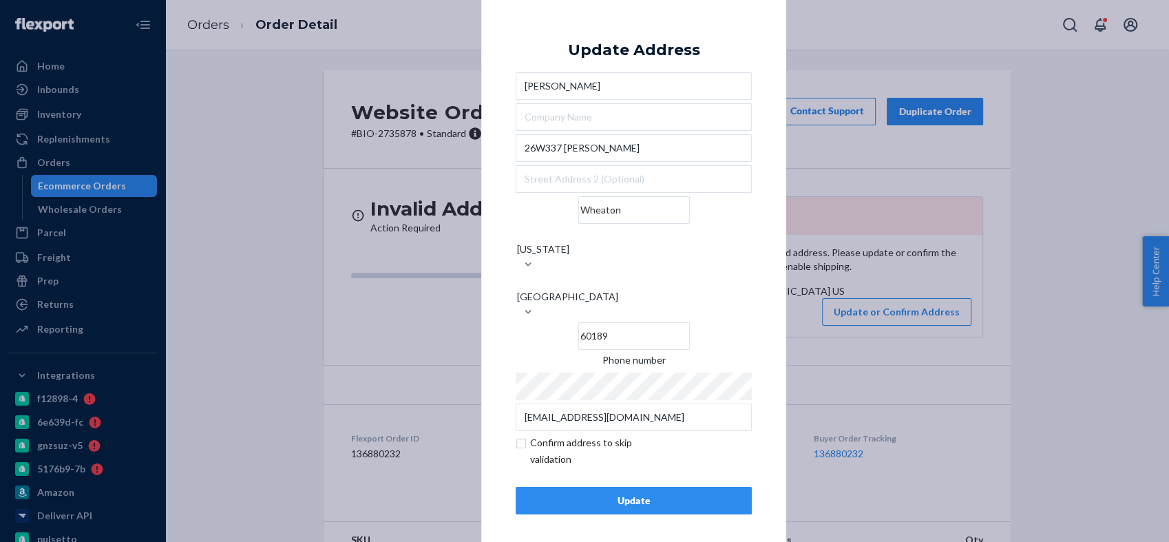
click at [583, 494] on div "Update" at bounding box center [634, 501] width 213 height 14
